Goal: Find specific page/section: Find specific page/section

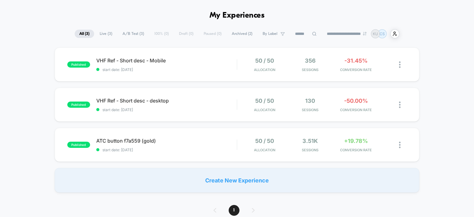
scroll to position [31, 0]
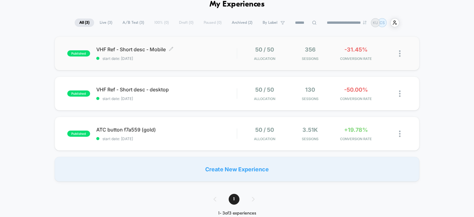
click at [110, 47] on span "VHF Ref - Short desc - Mobile Click to edit experience details" at bounding box center [166, 49] width 141 height 6
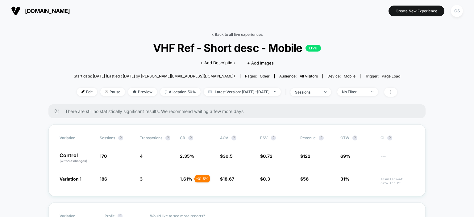
click at [225, 35] on link "< Back to all live experiences" at bounding box center [236, 34] width 51 height 5
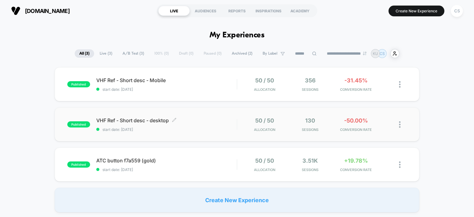
click at [139, 121] on span "VHF Ref - Short desc - desktop Click to edit experience details" at bounding box center [166, 120] width 141 height 6
